Goal: Task Accomplishment & Management: Manage account settings

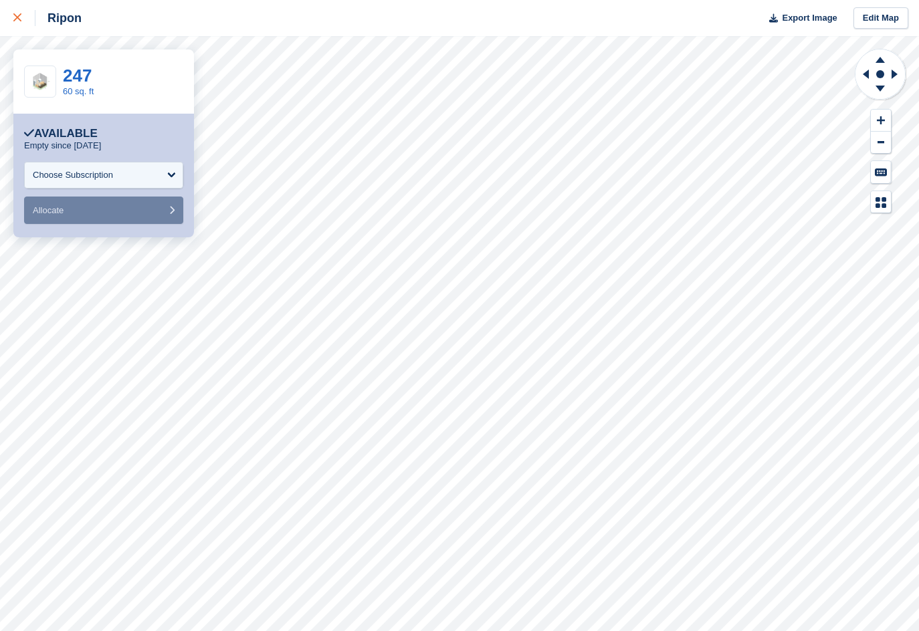
click at [11, 15] on link at bounding box center [17, 18] width 35 height 36
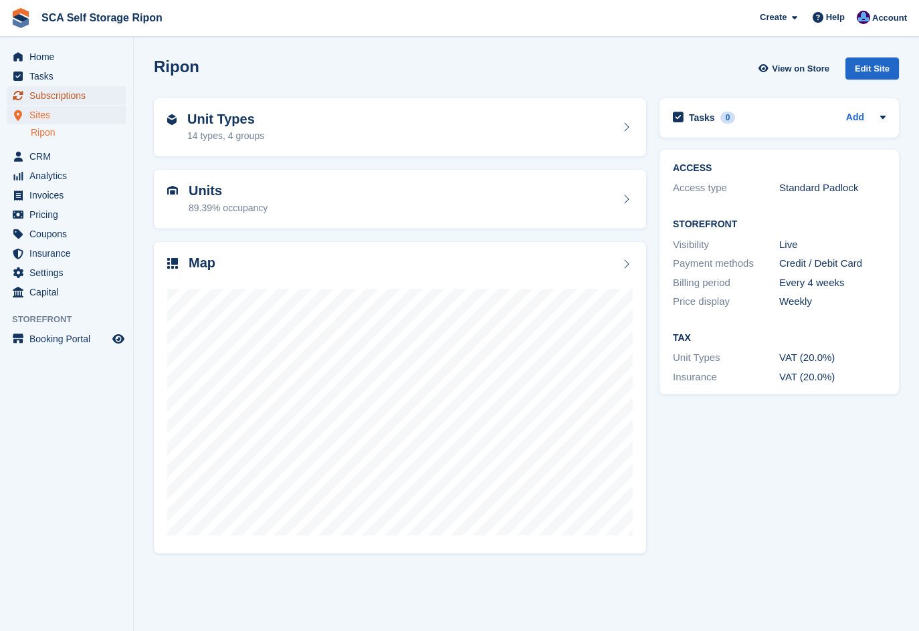
click at [92, 98] on span "Subscriptions" at bounding box center [69, 95] width 80 height 19
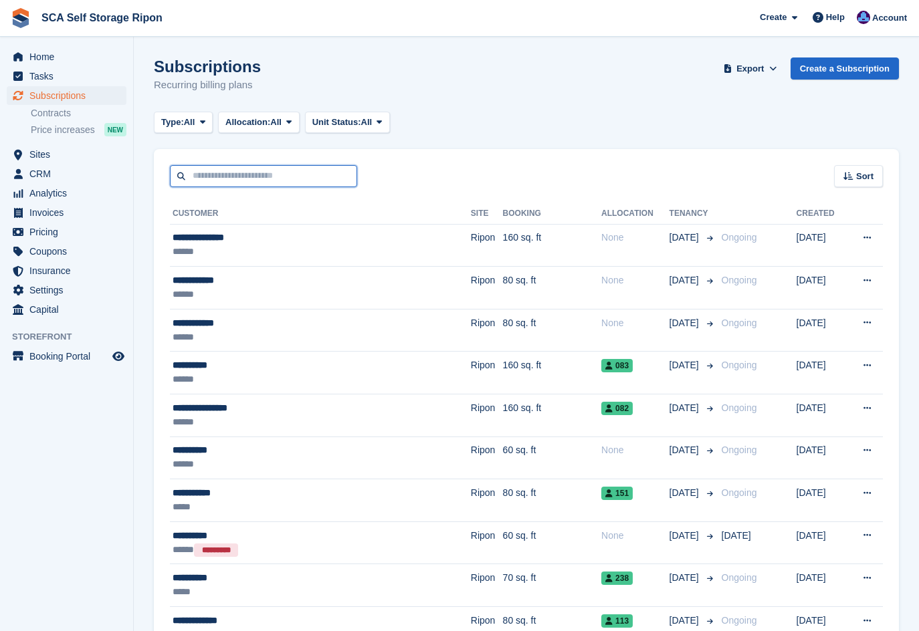
click at [229, 183] on input "text" at bounding box center [263, 176] width 187 height 22
type input "******"
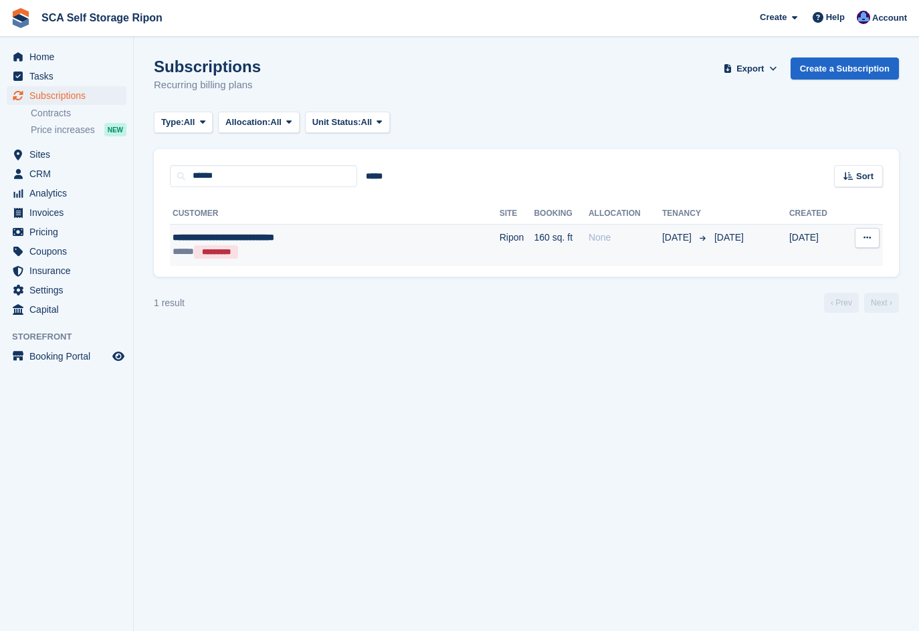
click at [253, 233] on span "**********" at bounding box center [224, 237] width 102 height 9
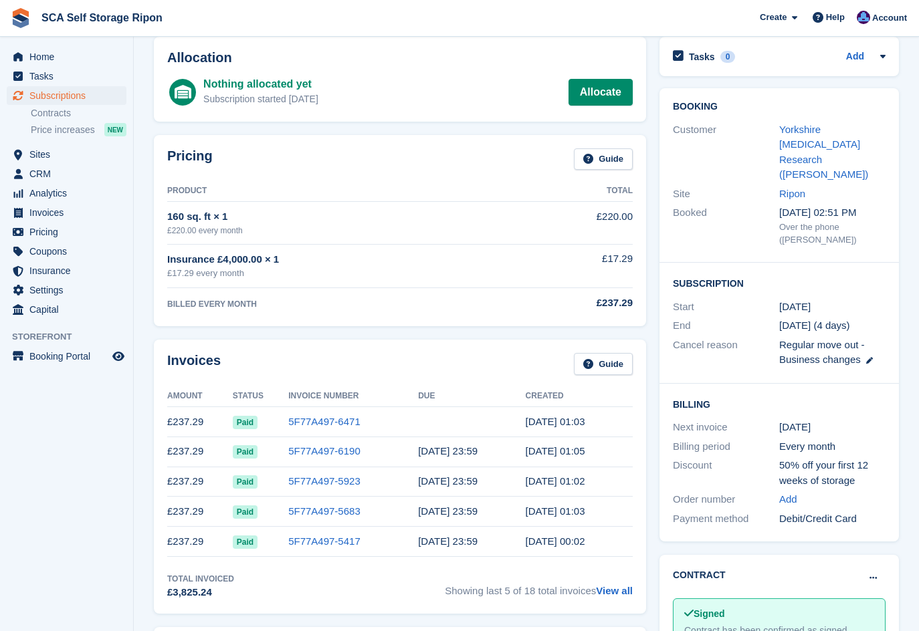
scroll to position [62, 0]
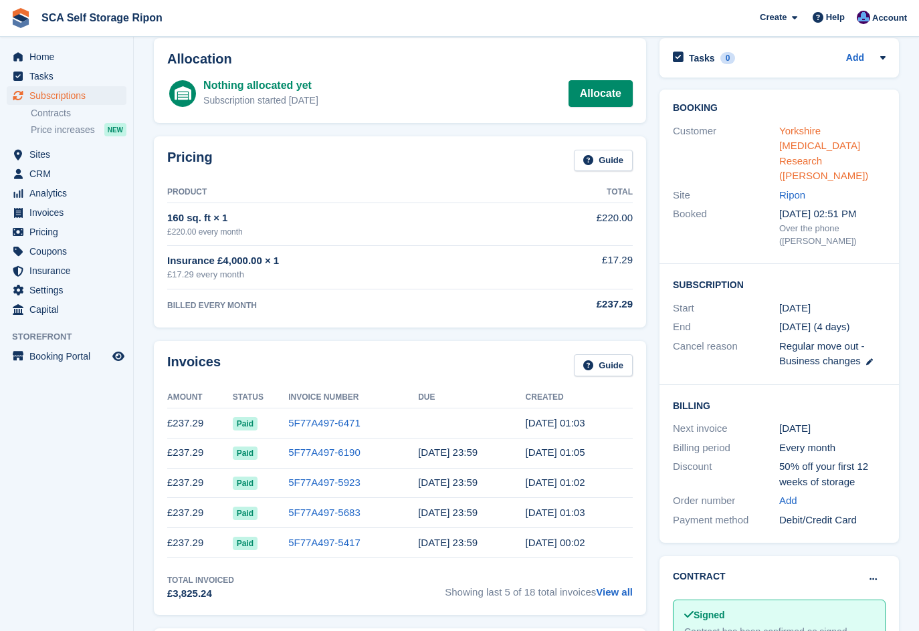
click at [805, 136] on link "Yorkshire Cancer Research (Alison Lonsdale)" at bounding box center [823, 153] width 89 height 57
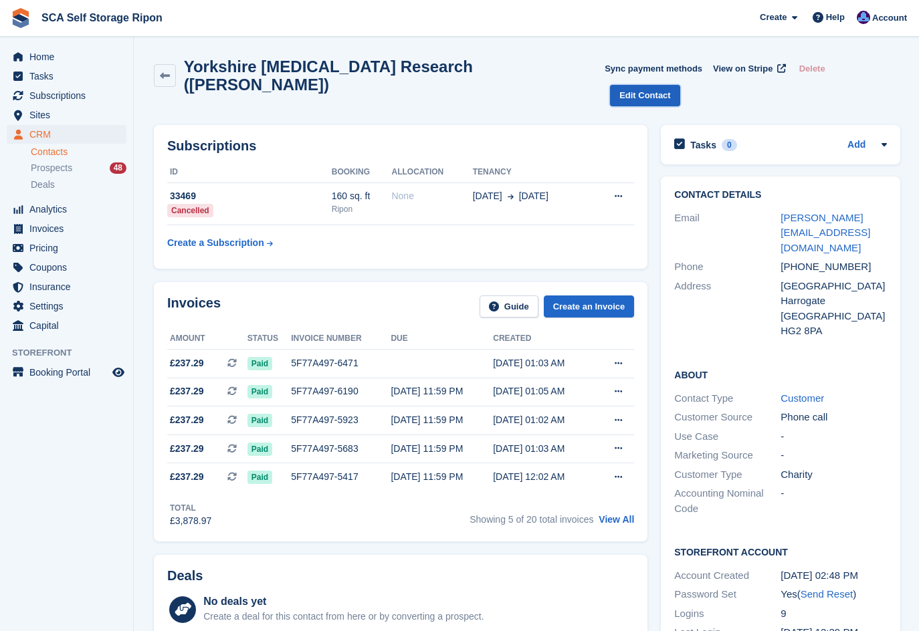
click at [680, 85] on link "Edit Contact" at bounding box center [645, 96] width 70 height 22
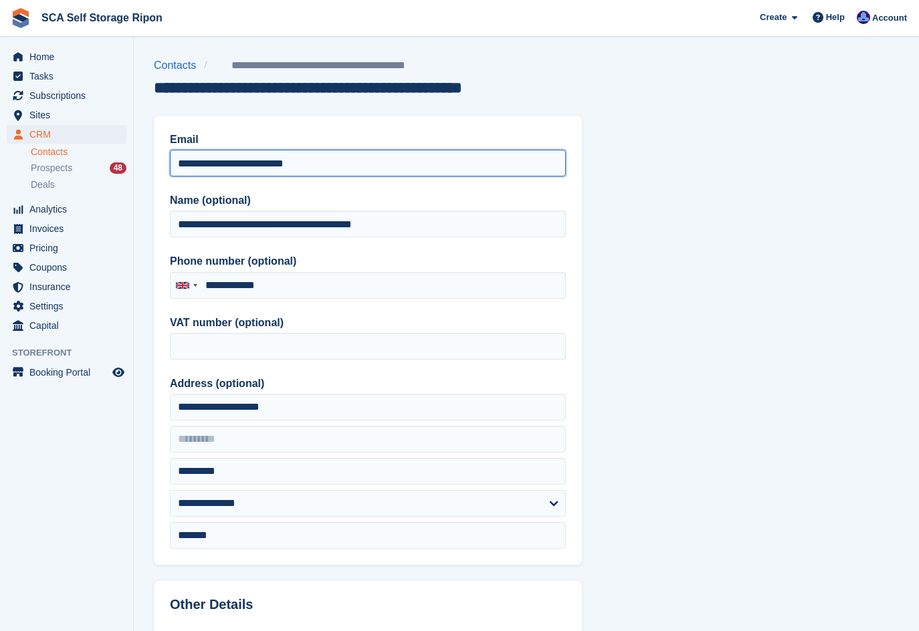
drag, startPoint x: 339, startPoint y: 161, endPoint x: 108, endPoint y: 195, distance: 234.0
click at [108, 195] on div "Home Tasks Subscriptions Subscriptions Subscriptions Contracts Price increases …" at bounding box center [459, 570] width 919 height 1140
paste input "email"
type input "**********"
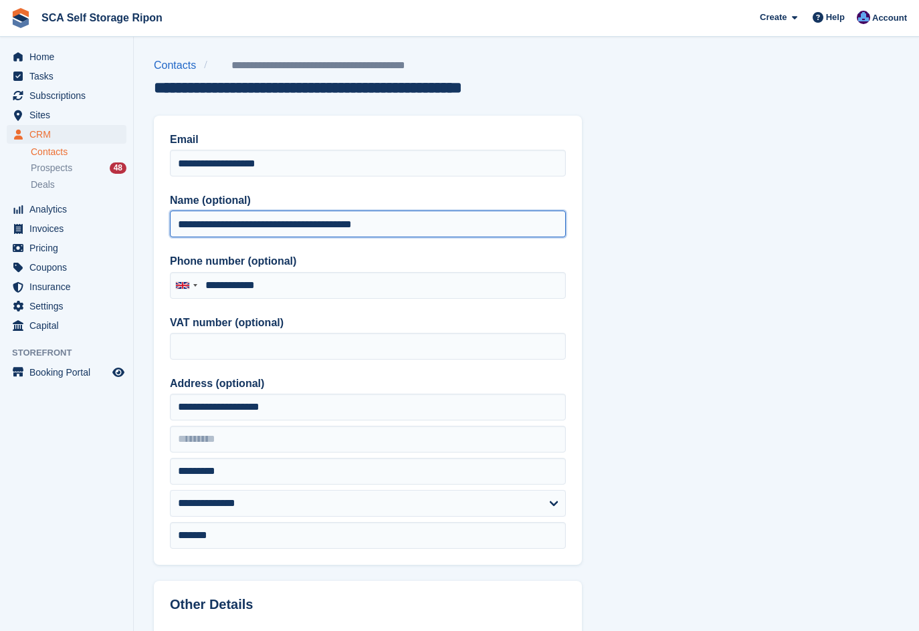
drag, startPoint x: 305, startPoint y: 223, endPoint x: 423, endPoint y: 225, distance: 118.4
click at [423, 225] on input "**********" at bounding box center [368, 224] width 396 height 27
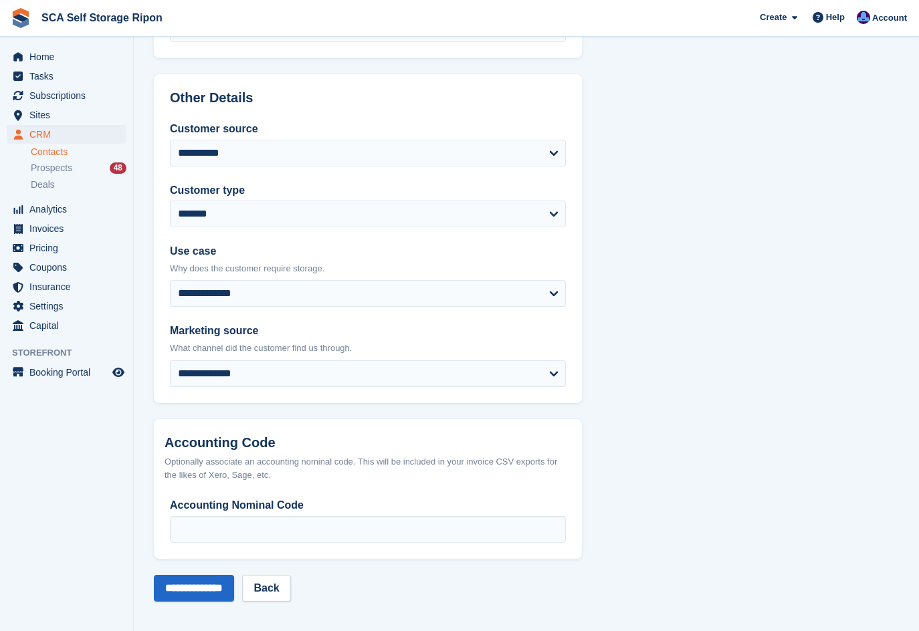
scroll to position [508, 0]
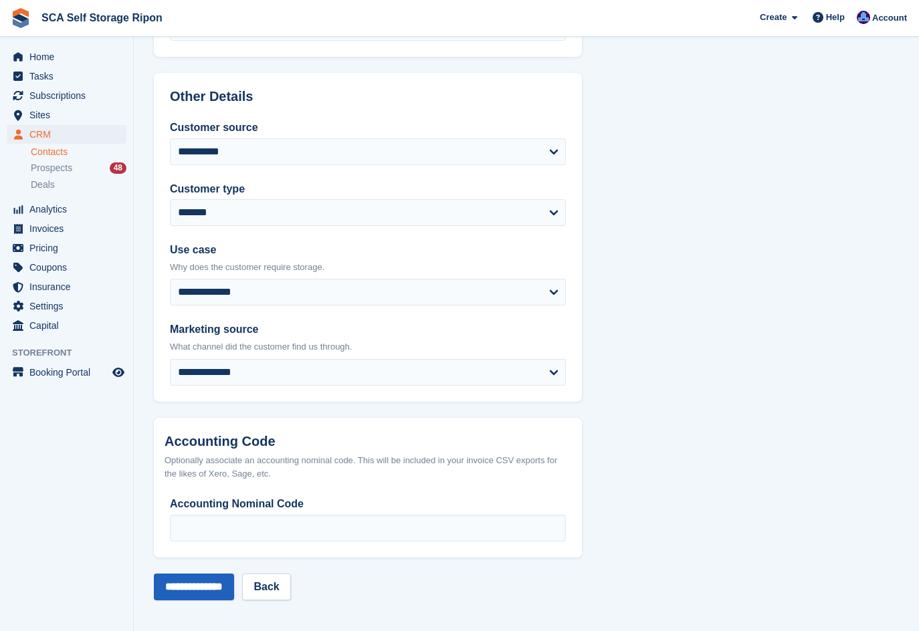
type input "**********"
click at [205, 583] on input "**********" at bounding box center [194, 587] width 80 height 27
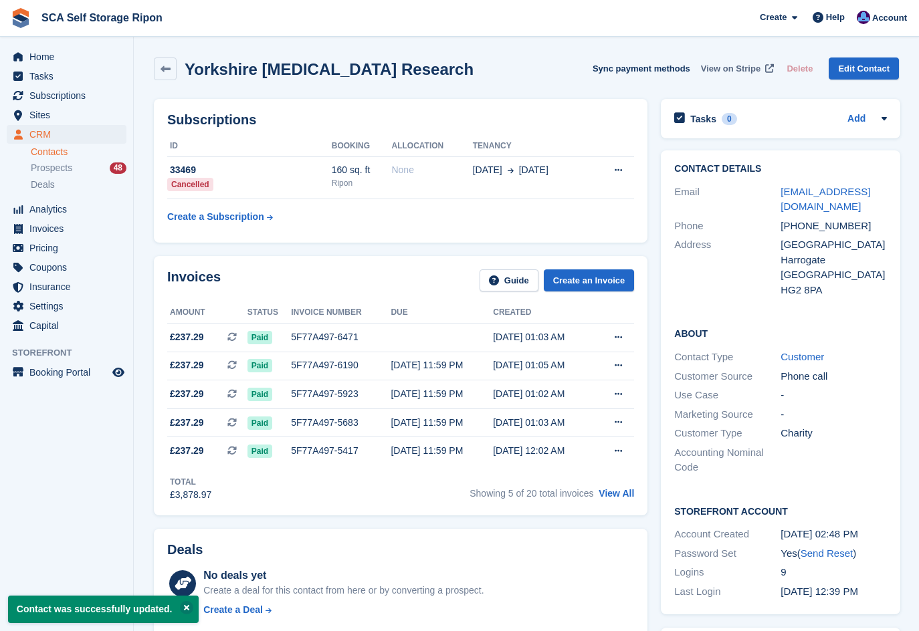
click at [729, 67] on span "View on Stripe" at bounding box center [731, 68] width 60 height 13
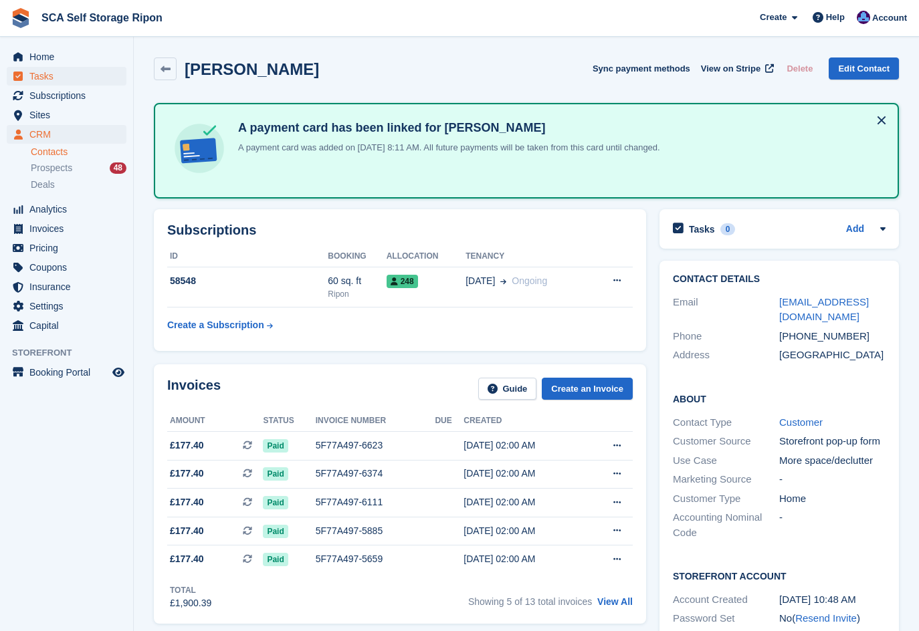
scroll to position [43, 0]
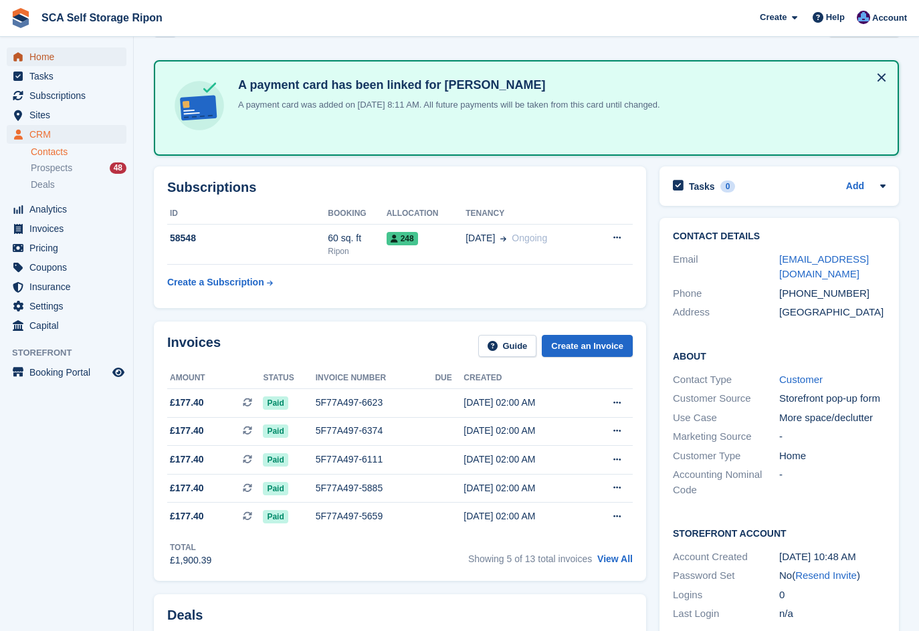
click at [43, 59] on span "Home" at bounding box center [69, 56] width 80 height 19
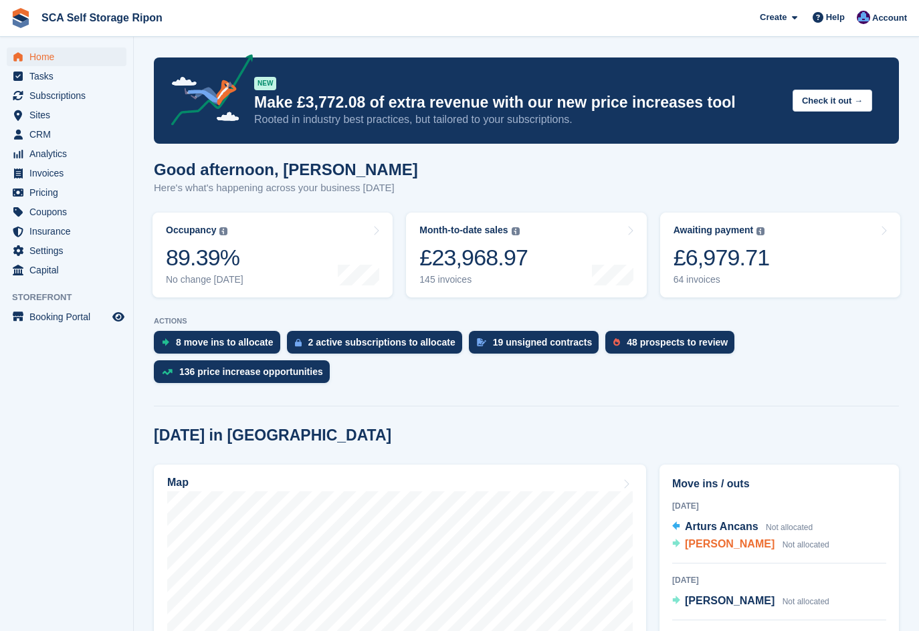
click at [718, 538] on span "[PERSON_NAME]" at bounding box center [730, 543] width 90 height 11
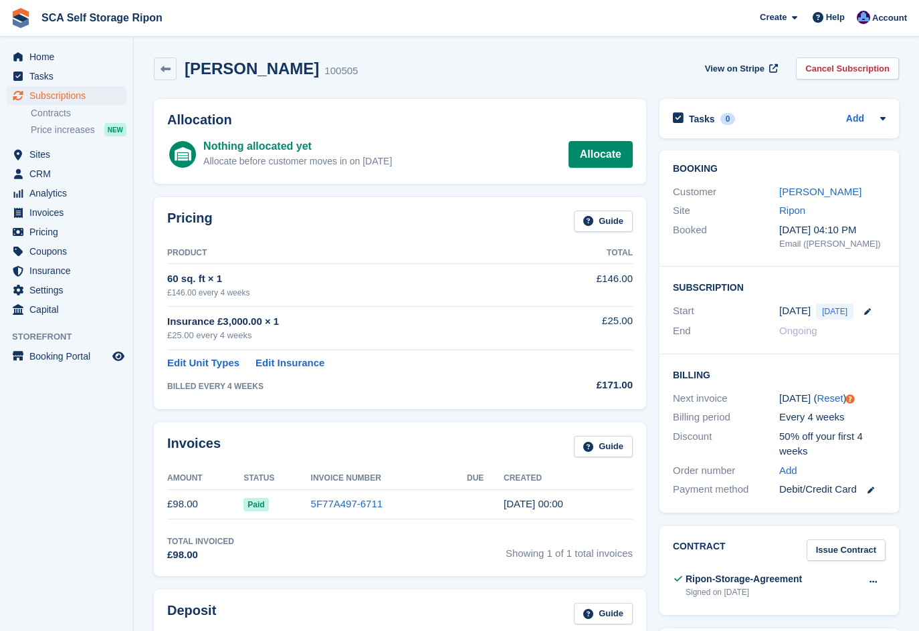
click at [506, 310] on td "Insurance £3,000.00 × 1 £25.00 every 4 weeks" at bounding box center [356, 327] width 379 height 43
click at [52, 157] on span "Sites" at bounding box center [69, 154] width 80 height 19
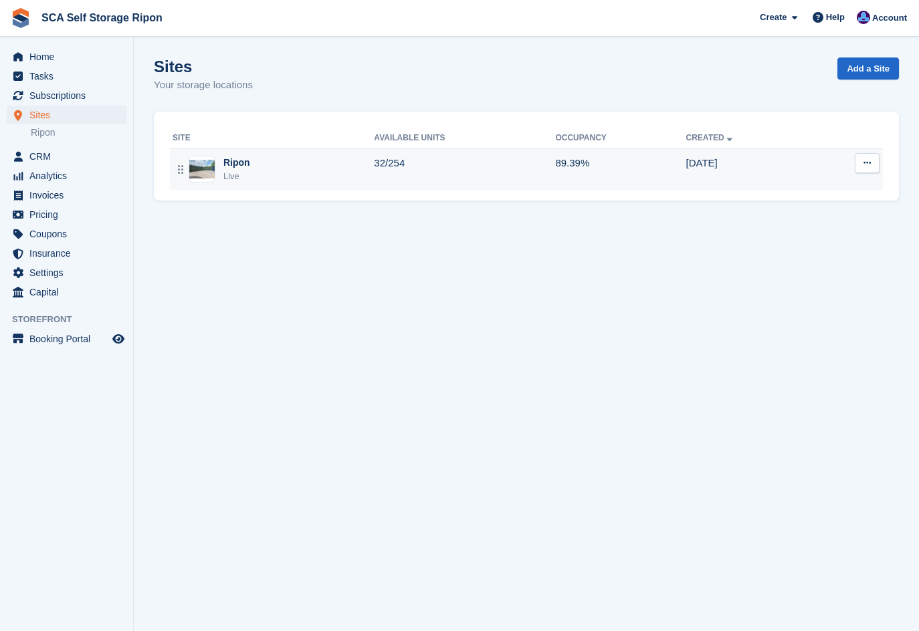
click at [256, 166] on div "Ripon Live" at bounding box center [273, 169] width 201 height 27
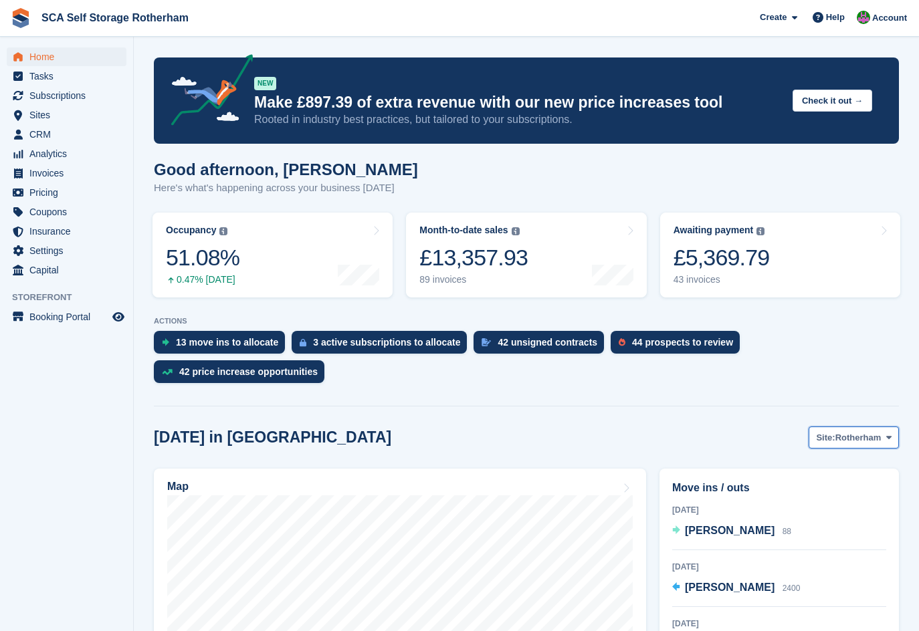
click at [833, 431] on span "Site:" at bounding box center [825, 437] width 19 height 13
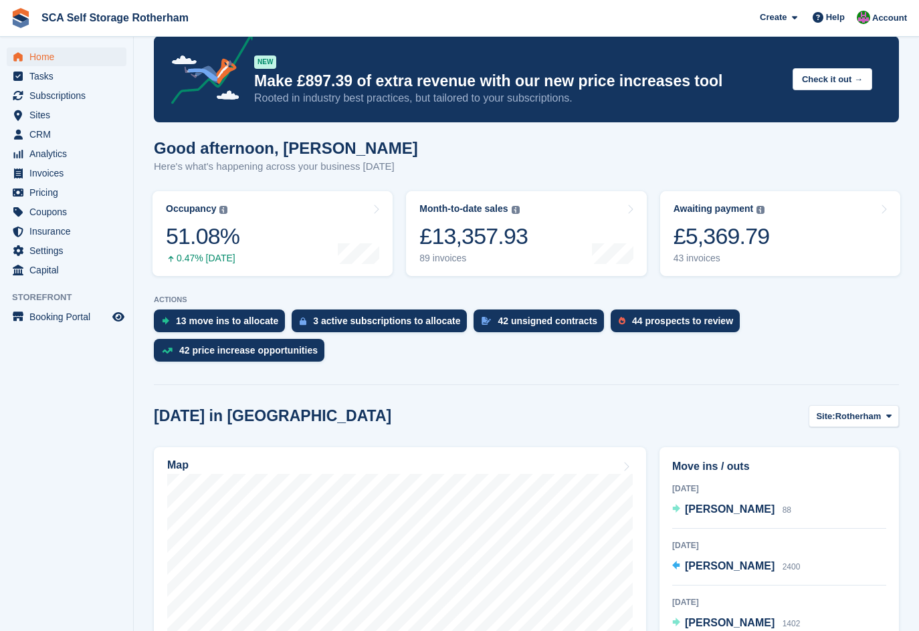
scroll to position [50, 0]
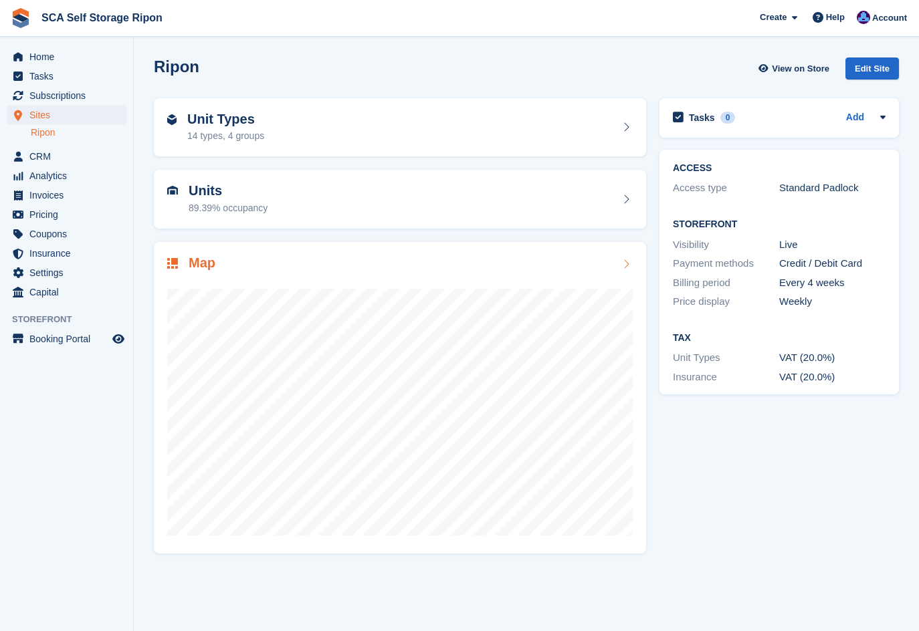
click at [199, 270] on h2 "Map" at bounding box center [202, 262] width 27 height 15
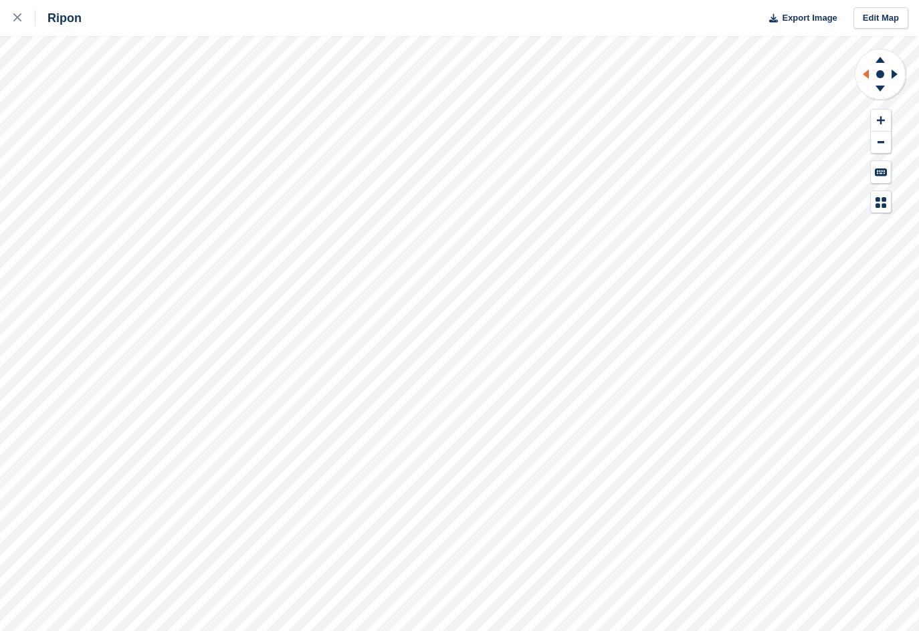
click at [864, 74] on icon at bounding box center [866, 74] width 6 height 9
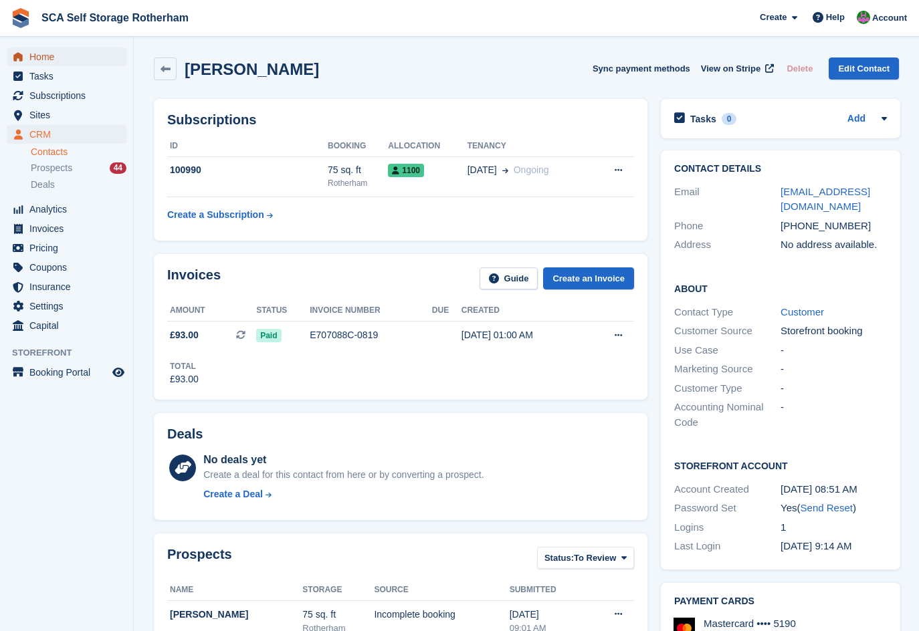
click at [49, 56] on span "Home" at bounding box center [69, 56] width 80 height 19
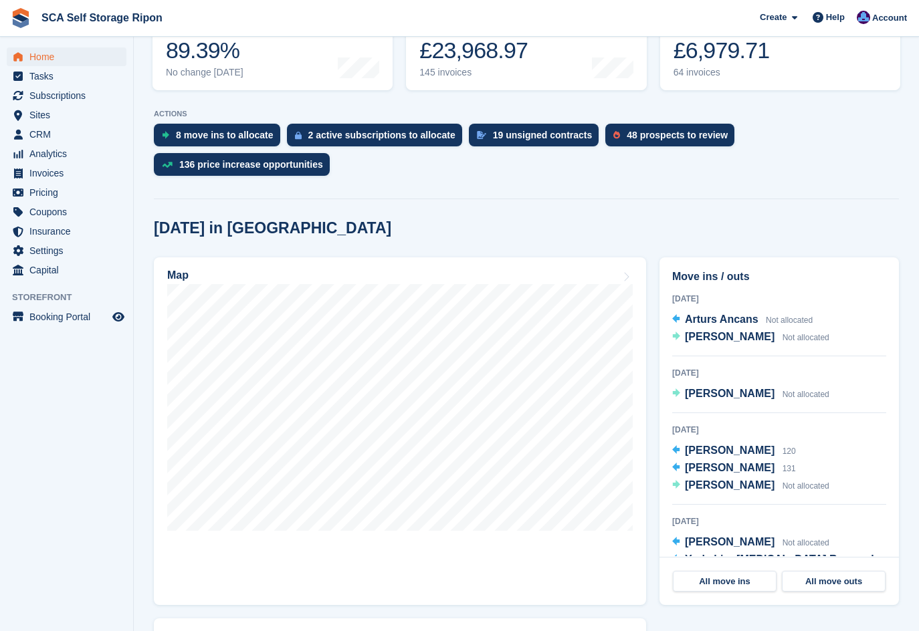
scroll to position [217, 0]
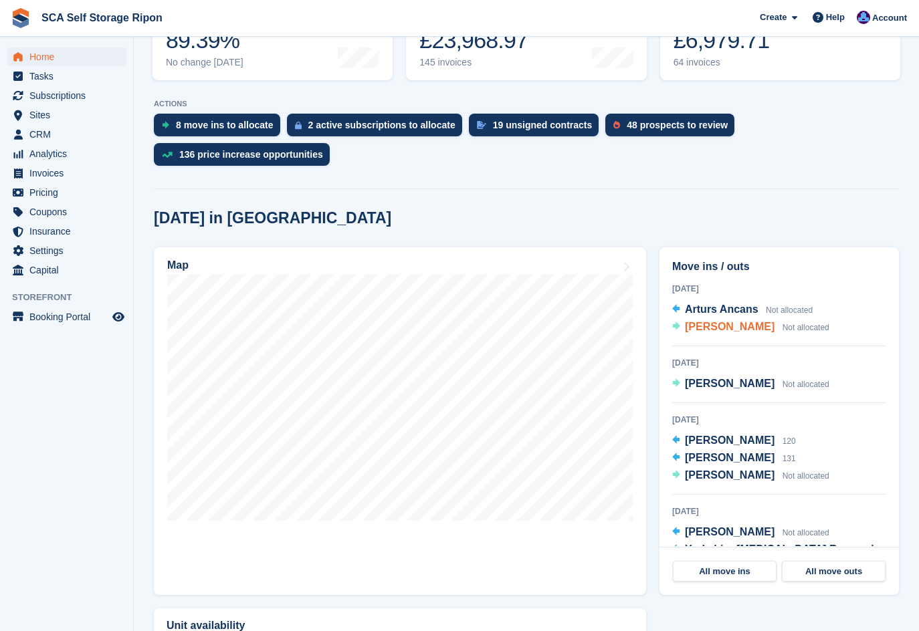
click at [706, 321] on span "[PERSON_NAME]" at bounding box center [730, 326] width 90 height 11
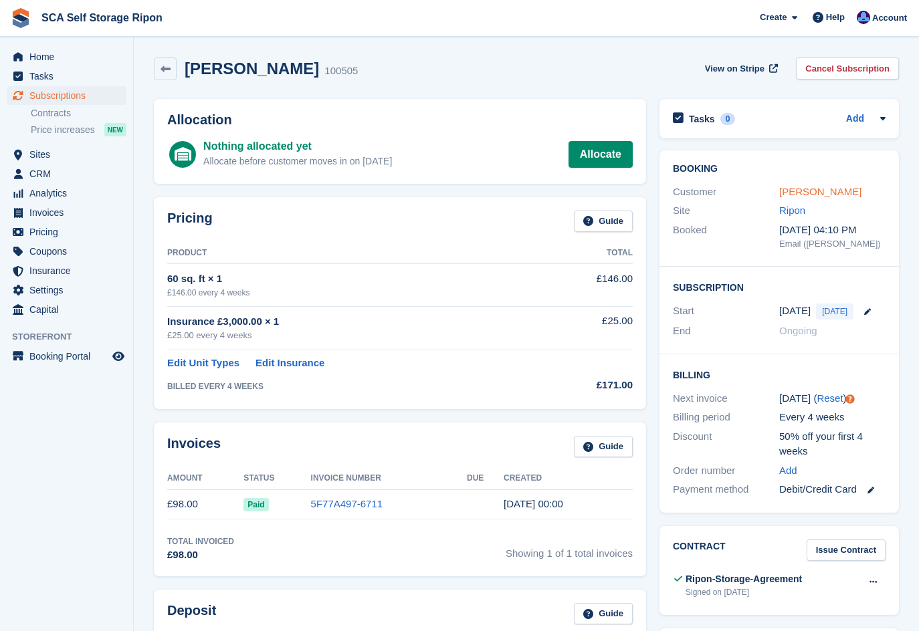
click at [789, 189] on link "[PERSON_NAME]" at bounding box center [820, 191] width 82 height 11
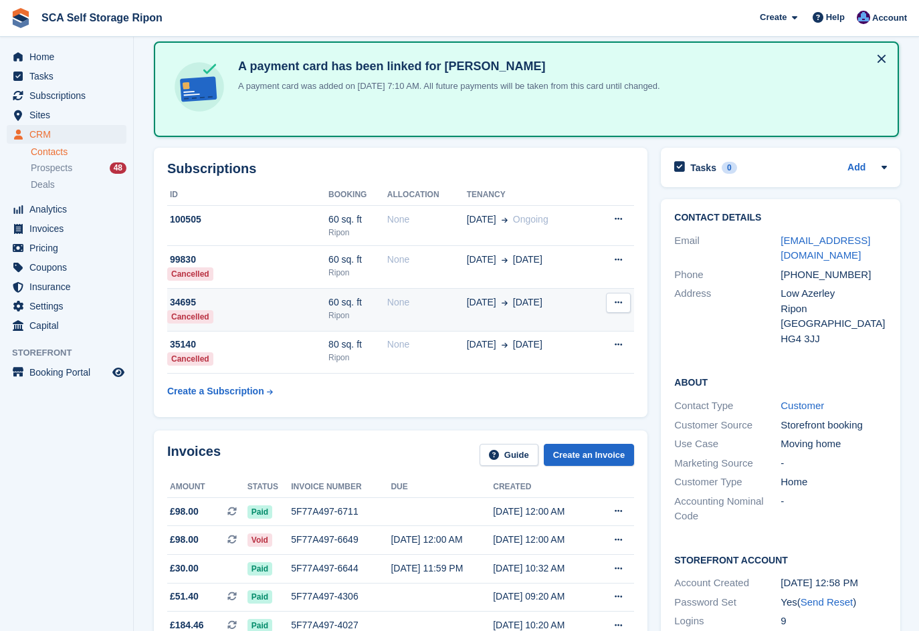
scroll to position [67, 0]
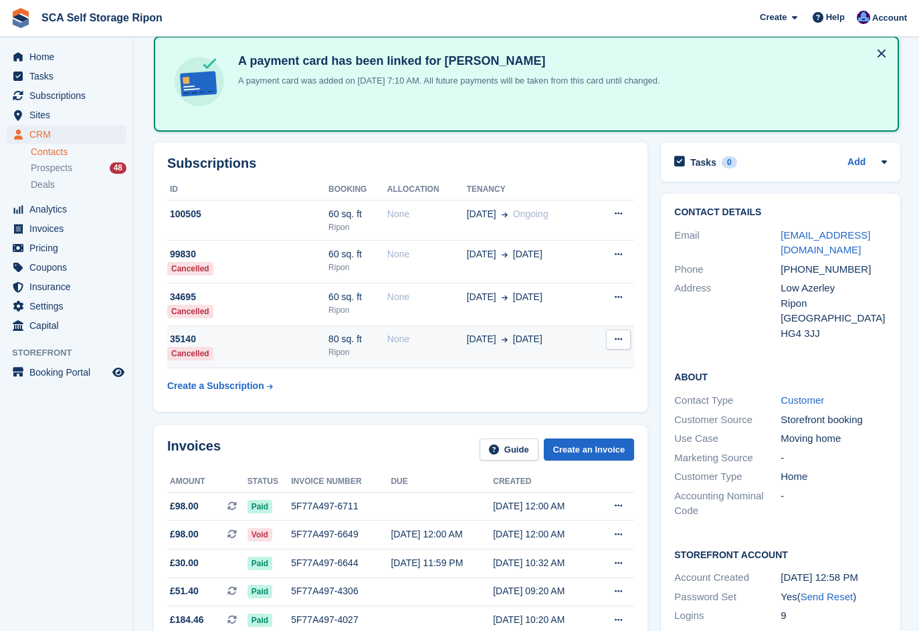
click at [425, 347] on td "None" at bounding box center [427, 347] width 80 height 43
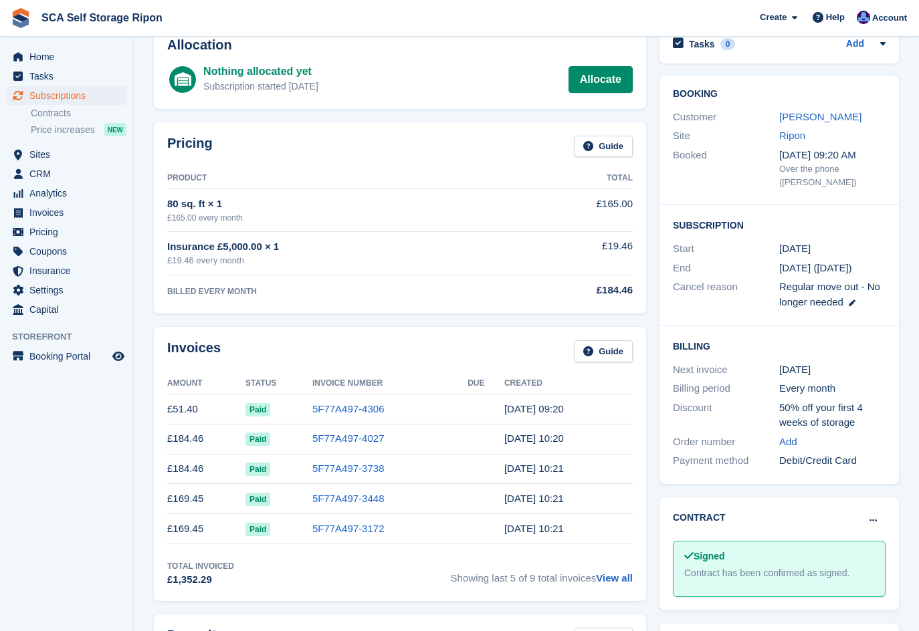
scroll to position [84, 0]
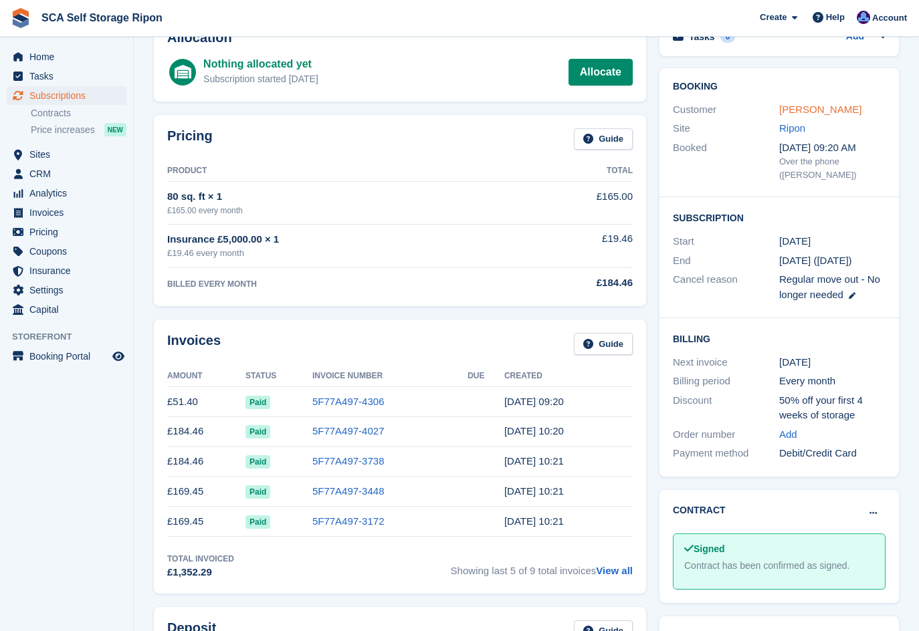
click at [797, 108] on link "[PERSON_NAME]" at bounding box center [820, 109] width 82 height 11
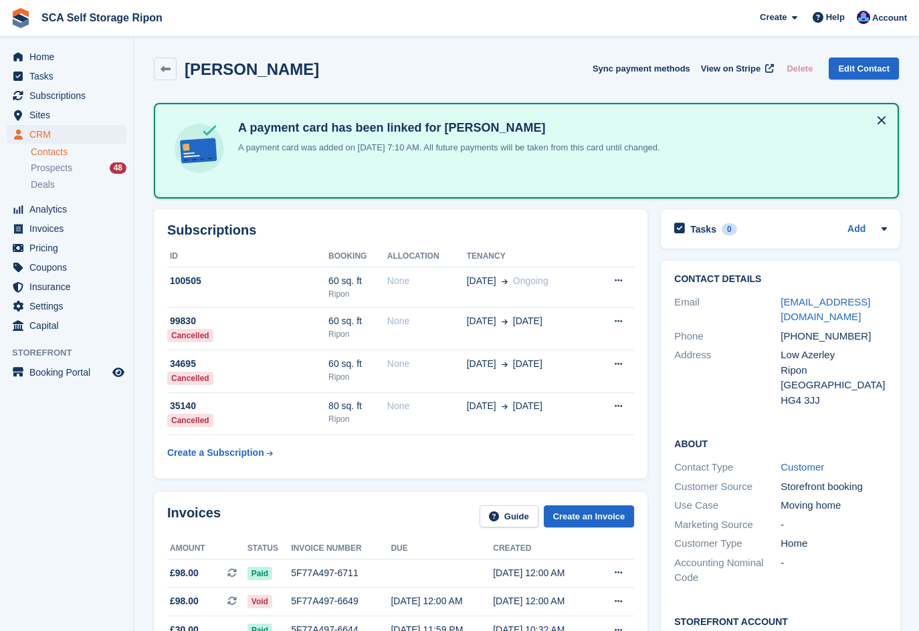
click at [381, 227] on h2 "Subscriptions" at bounding box center [400, 230] width 467 height 15
